Goal: Task Accomplishment & Management: Use online tool/utility

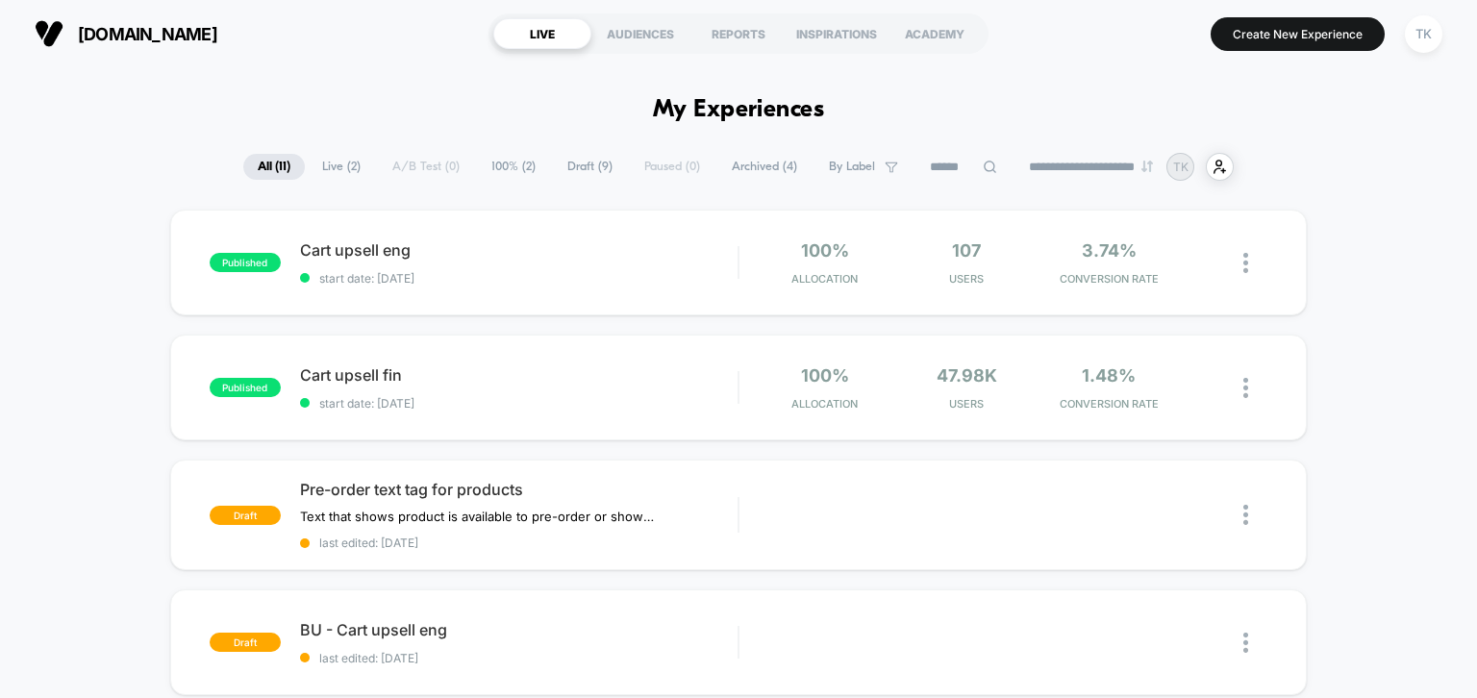
click at [95, 154] on div "**********" at bounding box center [738, 167] width 1477 height 28
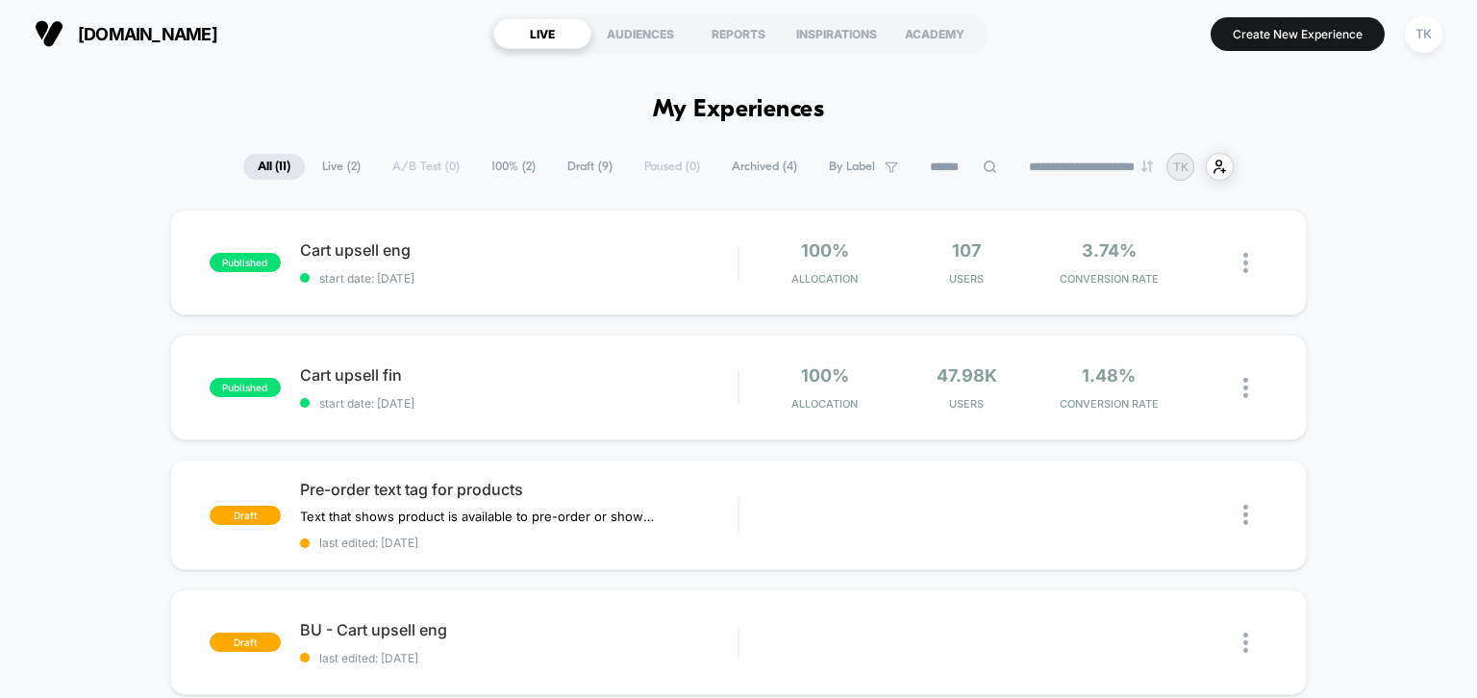
click at [747, 112] on h1 "My Experiences" at bounding box center [739, 110] width 172 height 28
click at [675, 107] on h1 "My Experiences" at bounding box center [739, 110] width 172 height 28
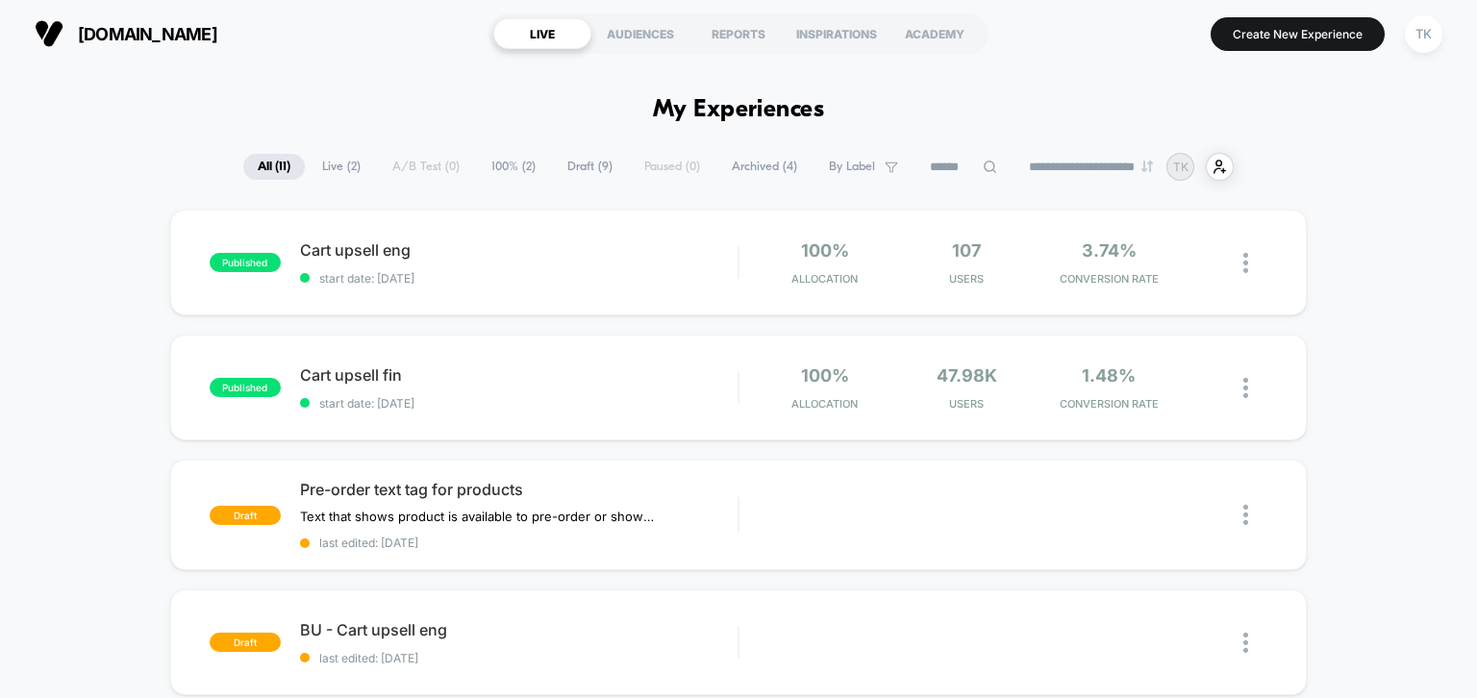
click at [675, 107] on h1 "My Experiences" at bounding box center [739, 110] width 172 height 28
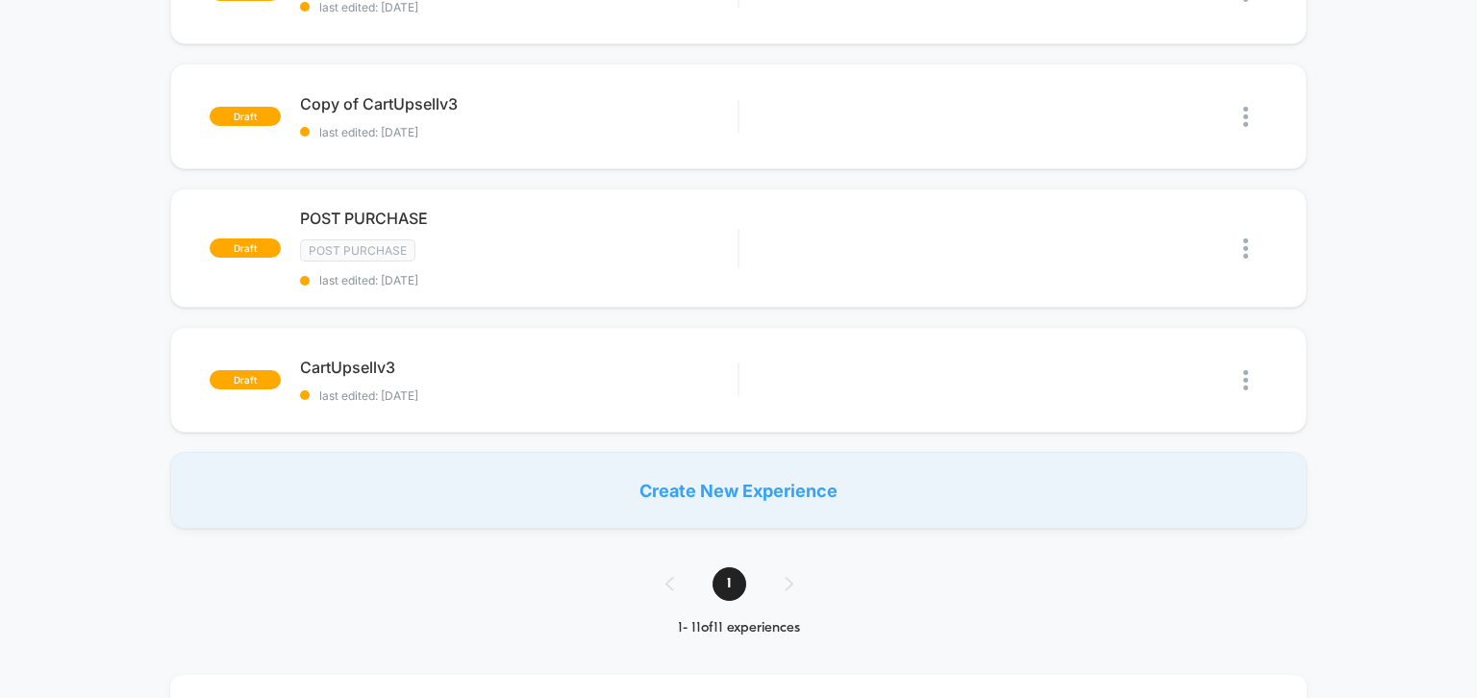
scroll to position [1295, 0]
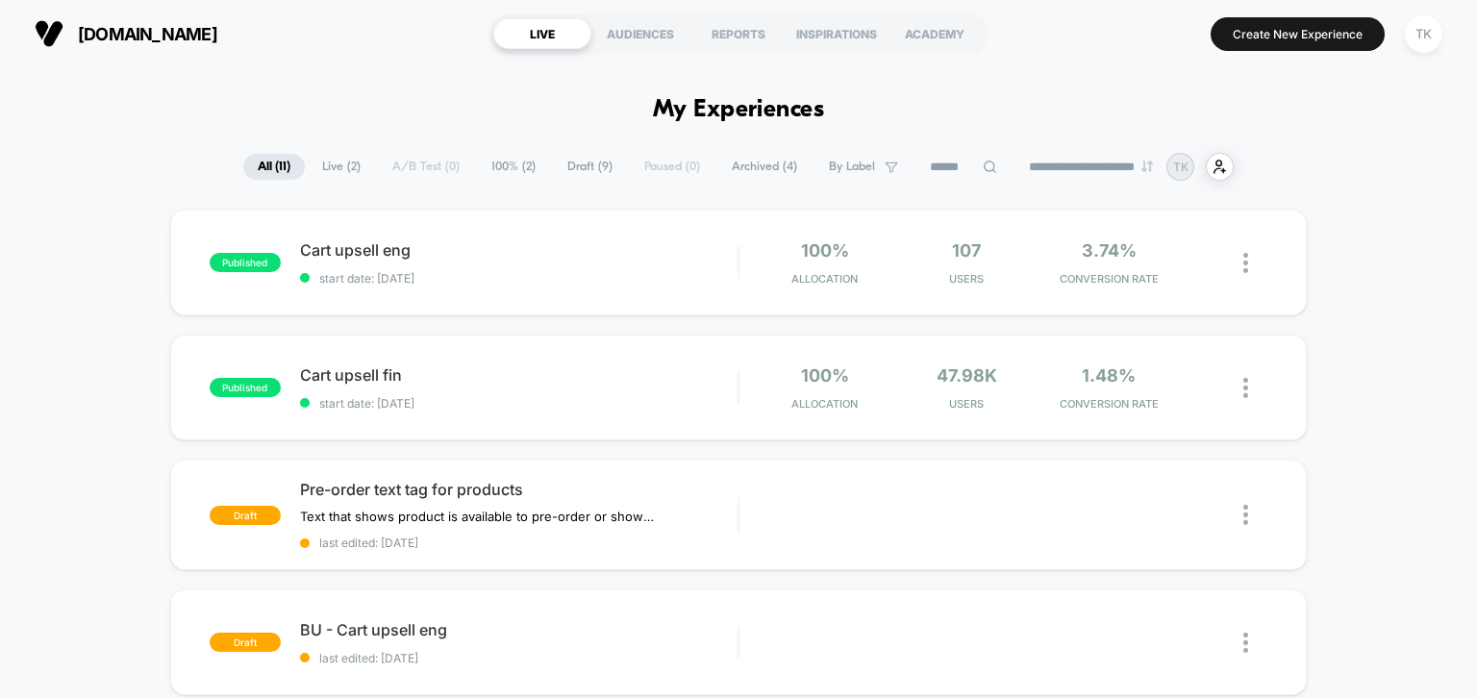
drag, startPoint x: 633, startPoint y: 243, endPoint x: 621, endPoint y: 196, distance: 48.5
click at [633, 241] on span "Cart upsell eng Click to edit experience details" at bounding box center [519, 249] width 439 height 19
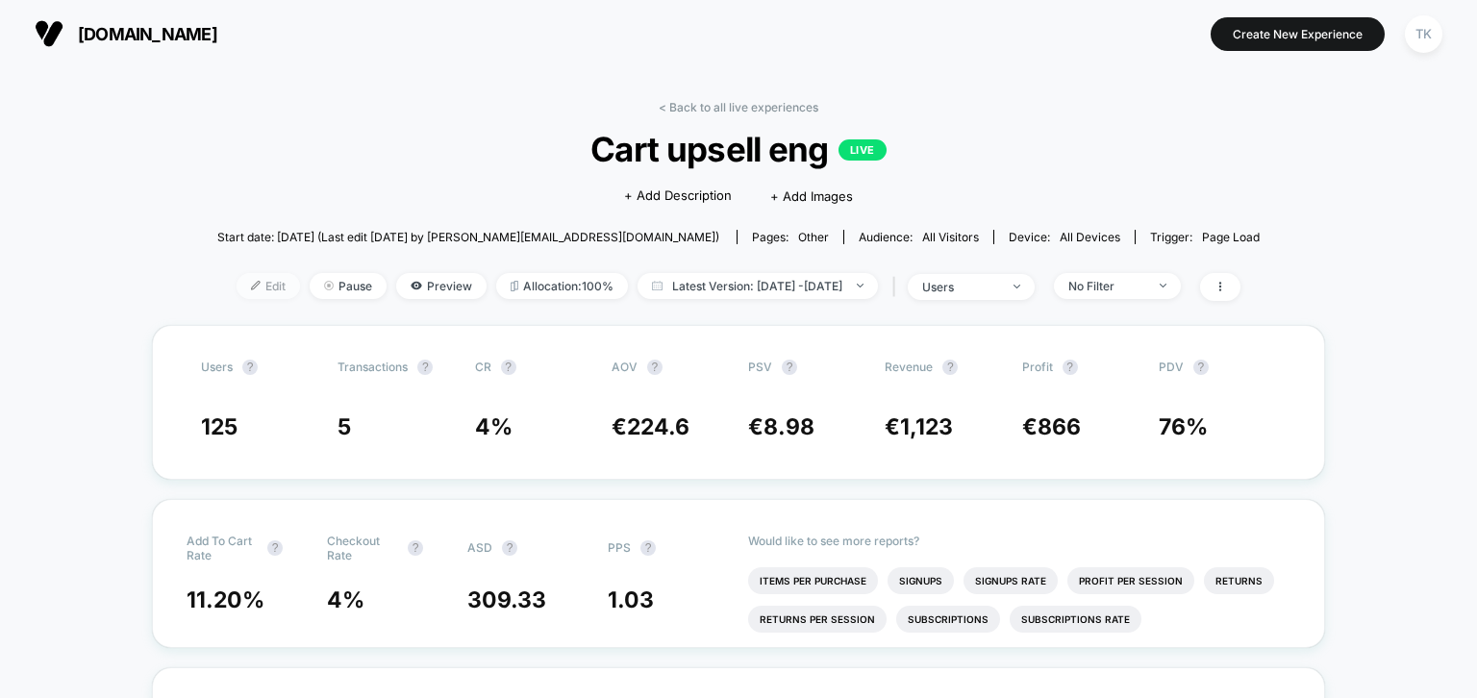
click at [242, 289] on span "Edit" at bounding box center [268, 286] width 63 height 26
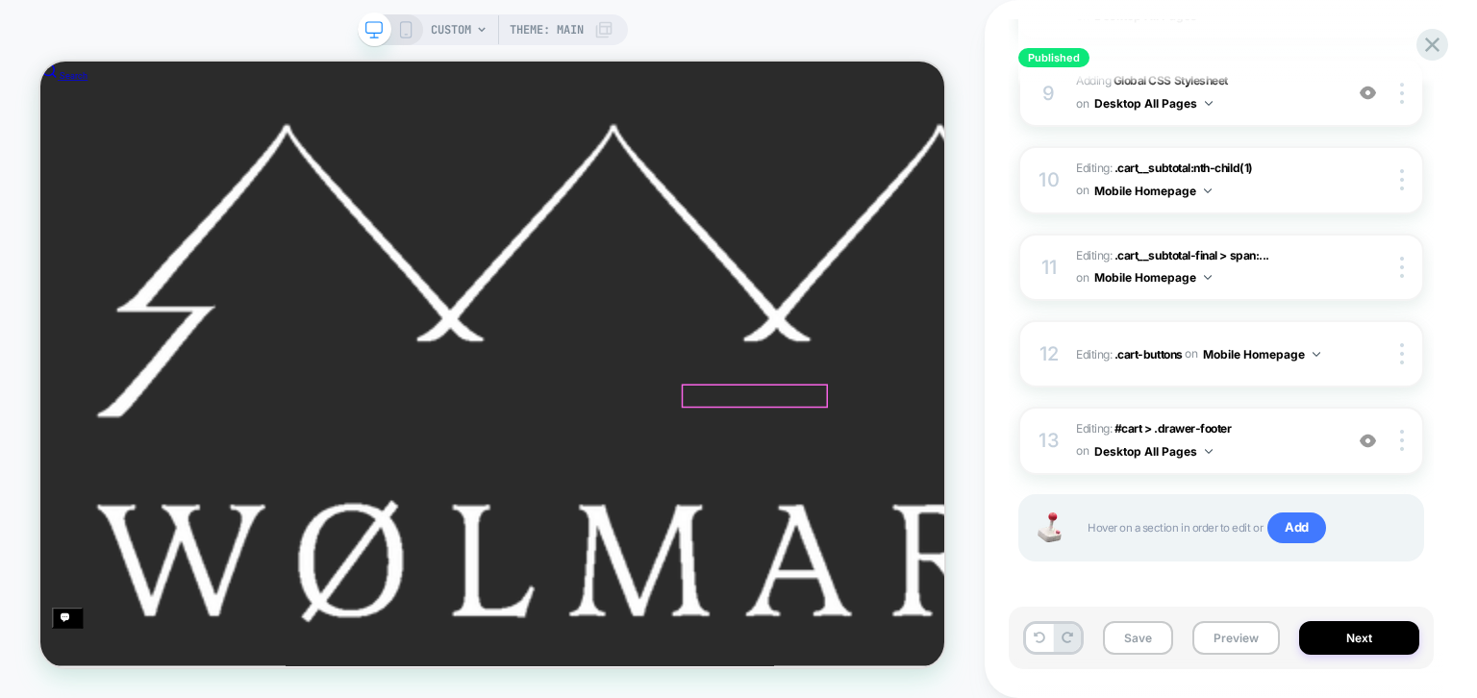
scroll to position [0, 5381]
click at [981, 509] on div at bounding box center [993, 506] width 192 height 27
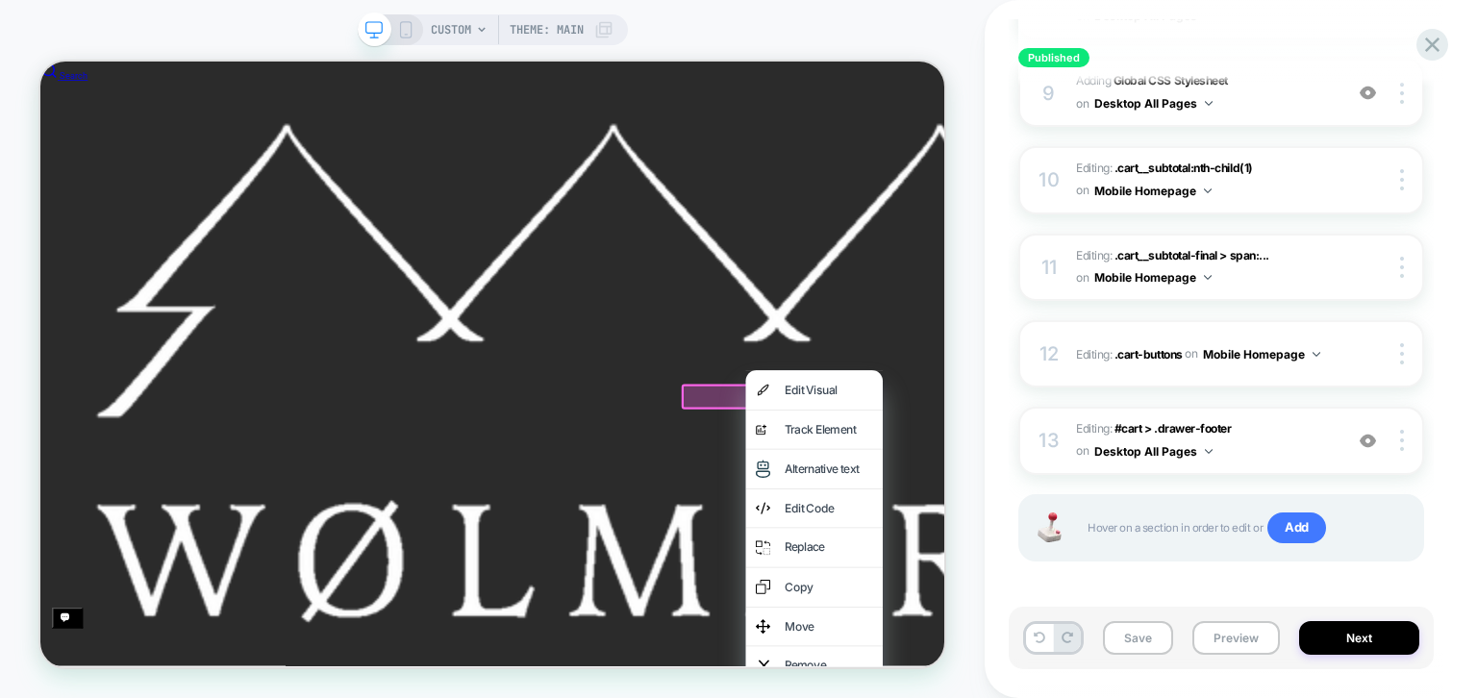
click at [969, 158] on div "CUSTOM Theme: MAIN" at bounding box center [492, 349] width 985 height 660
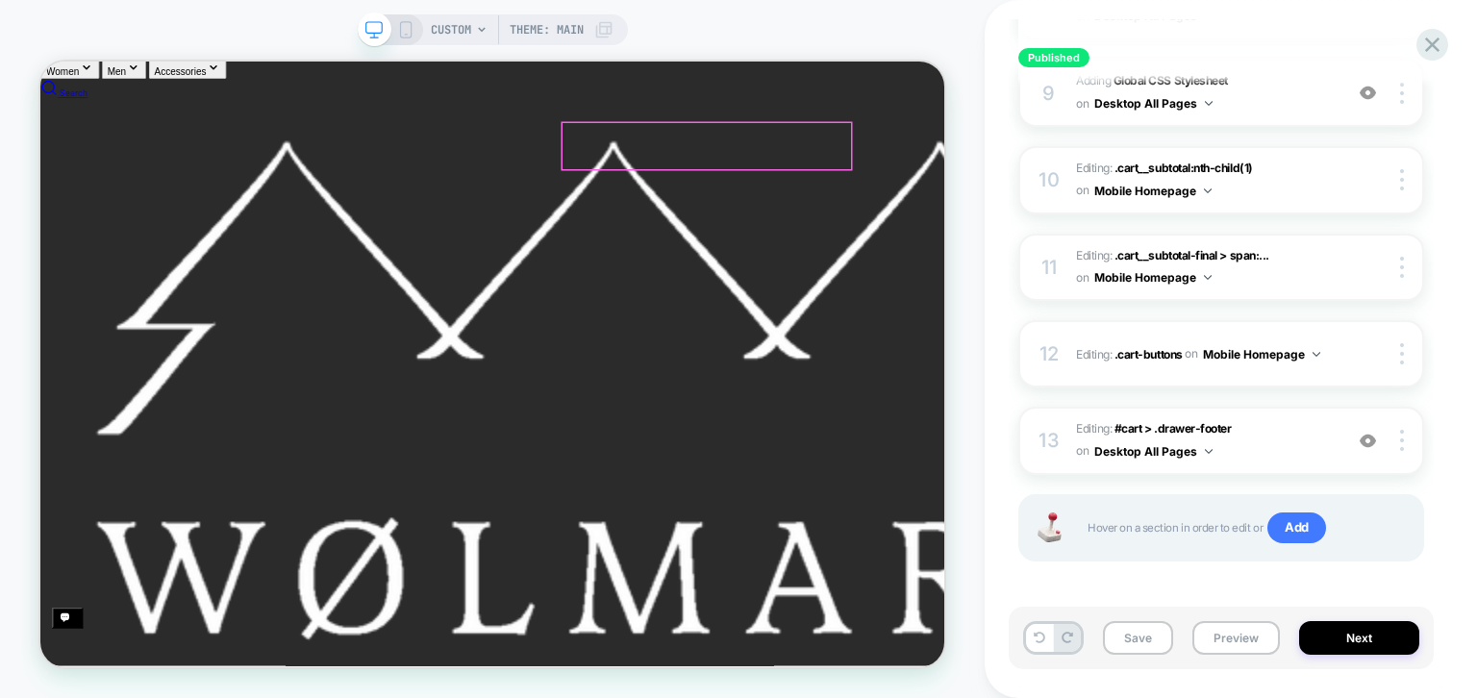
scroll to position [0, 0]
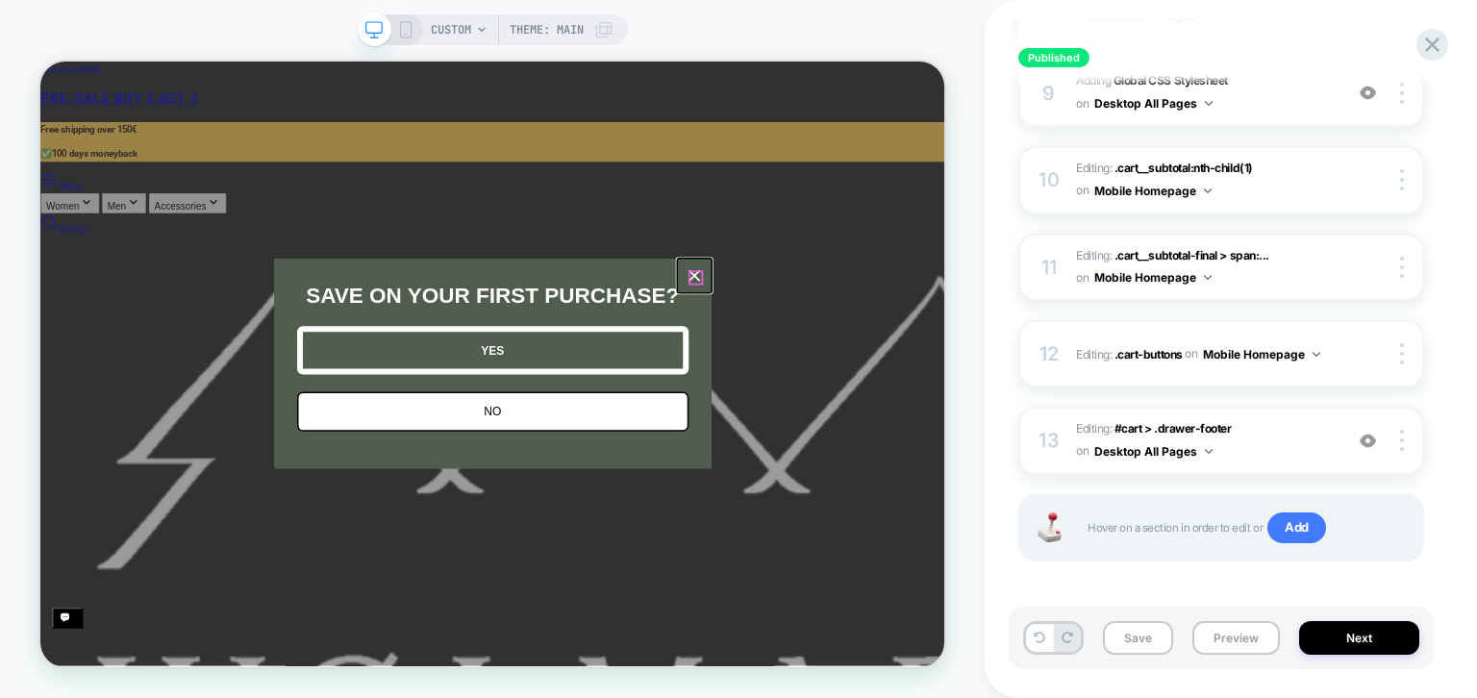
click at [909, 349] on icon "close icon" at bounding box center [912, 346] width 15 height 15
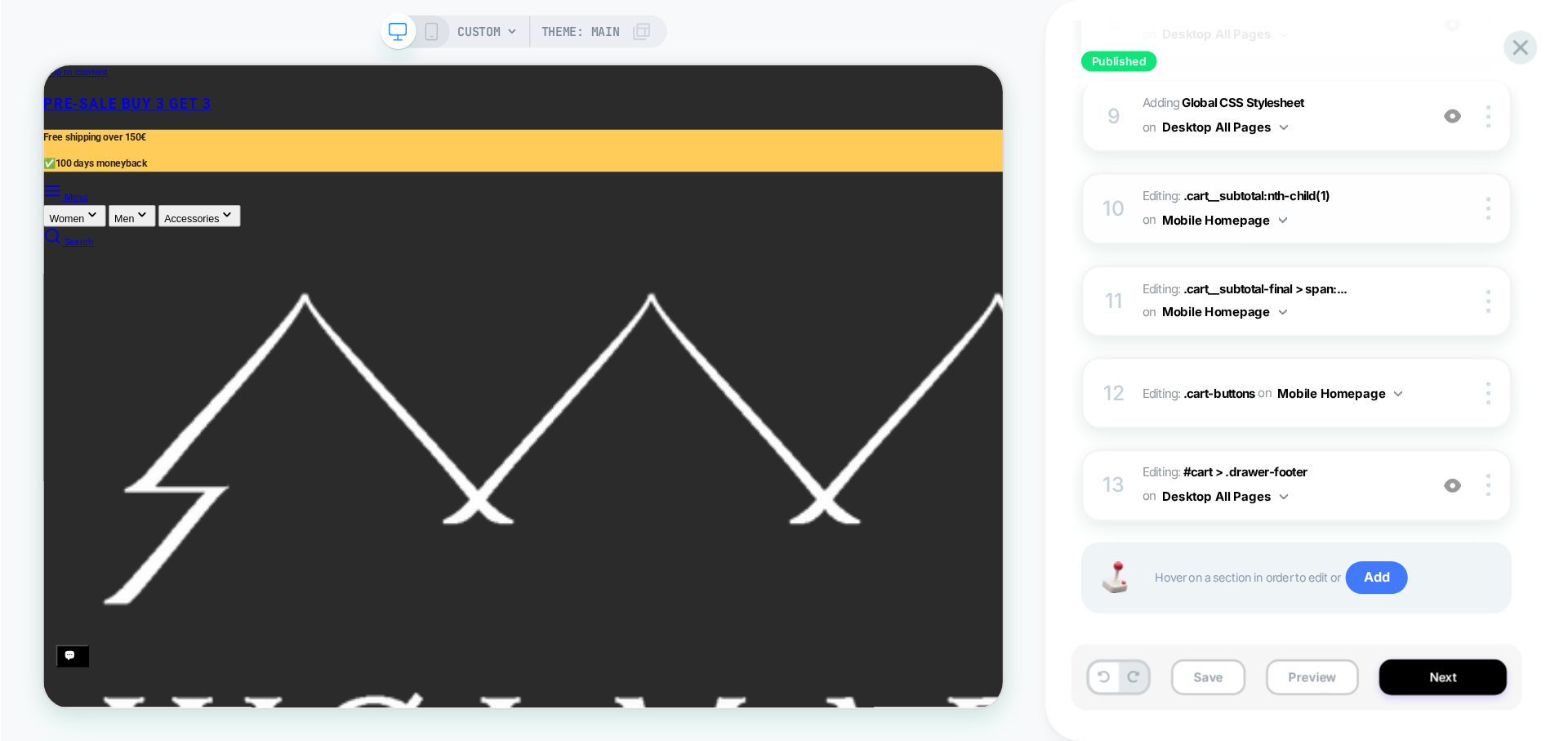
scroll to position [844, 0]
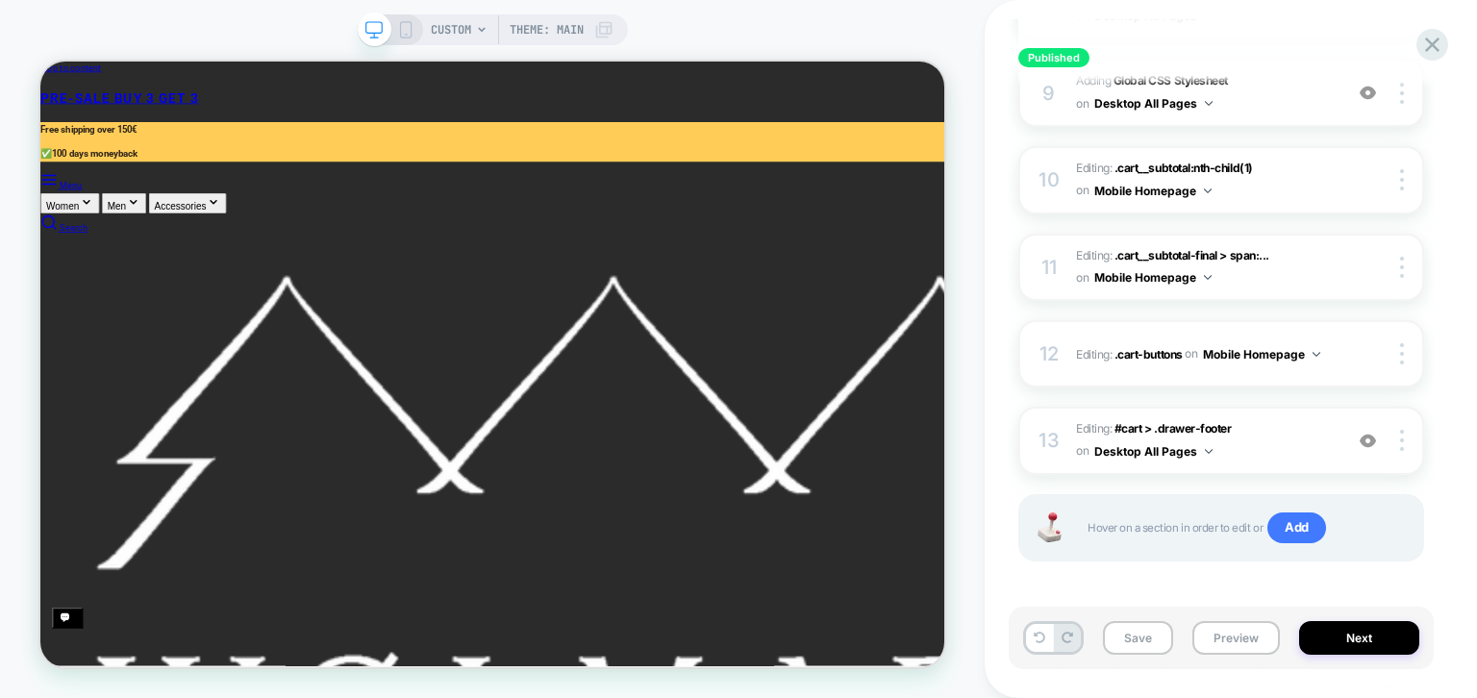
click at [13, 60] on div "CUSTOM Theme: MAIN" at bounding box center [492, 349] width 985 height 660
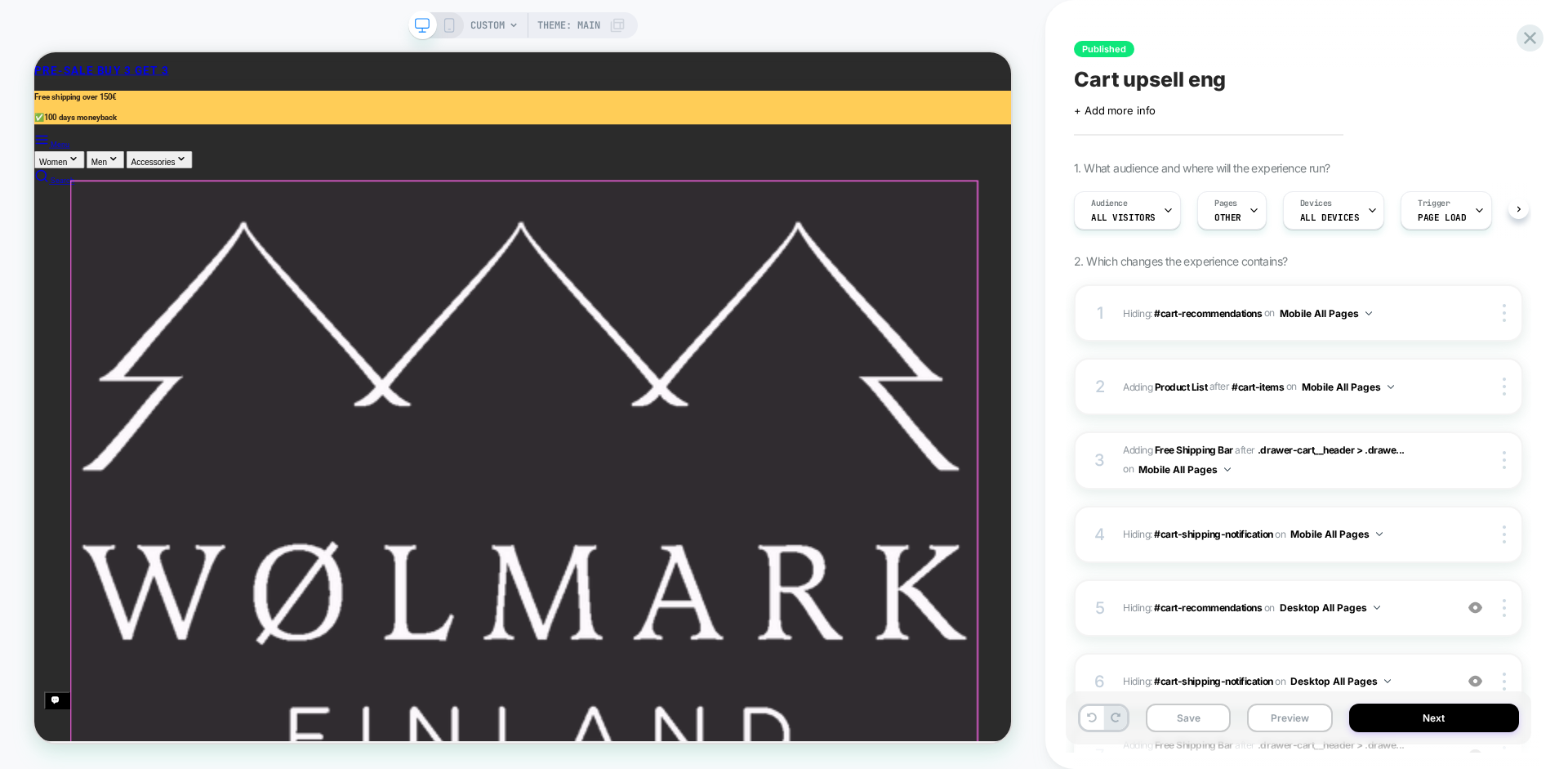
scroll to position [0, 0]
